Goal: Information Seeking & Learning: Find specific fact

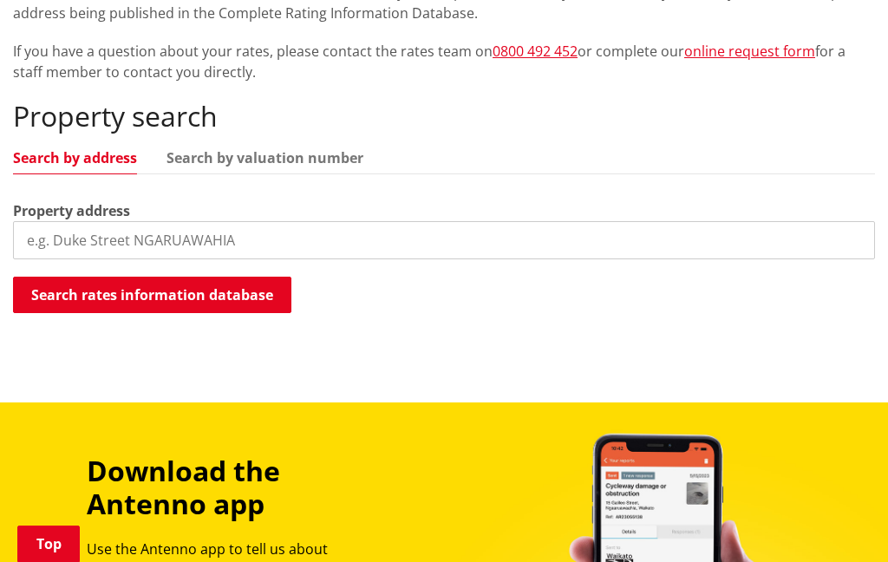
click at [466, 247] on input "search" at bounding box center [444, 240] width 862 height 38
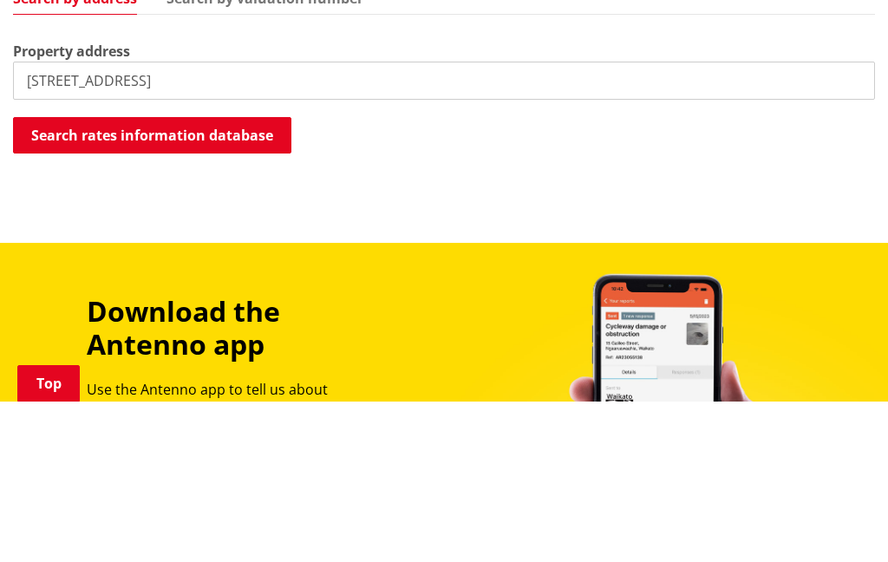
scroll to position [588, 0]
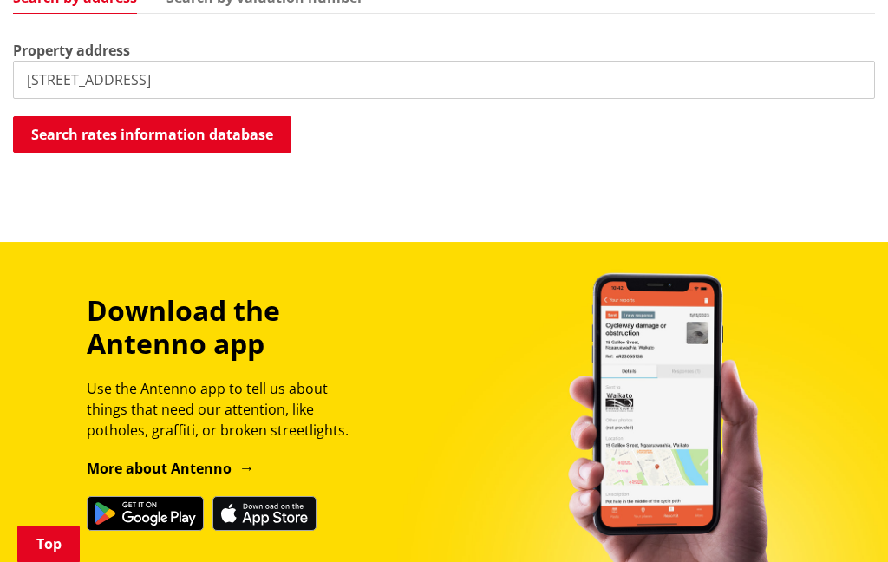
type input "45 Duff Road"
click at [206, 129] on button "Search rates information database" at bounding box center [152, 134] width 278 height 36
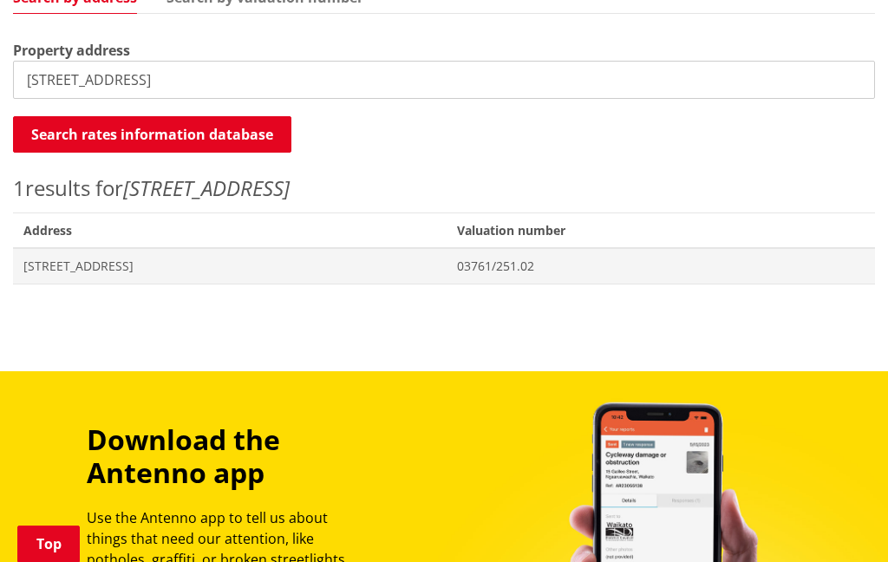
click at [134, 265] on span "45 Duff Road WAIUKU" at bounding box center [229, 266] width 413 height 17
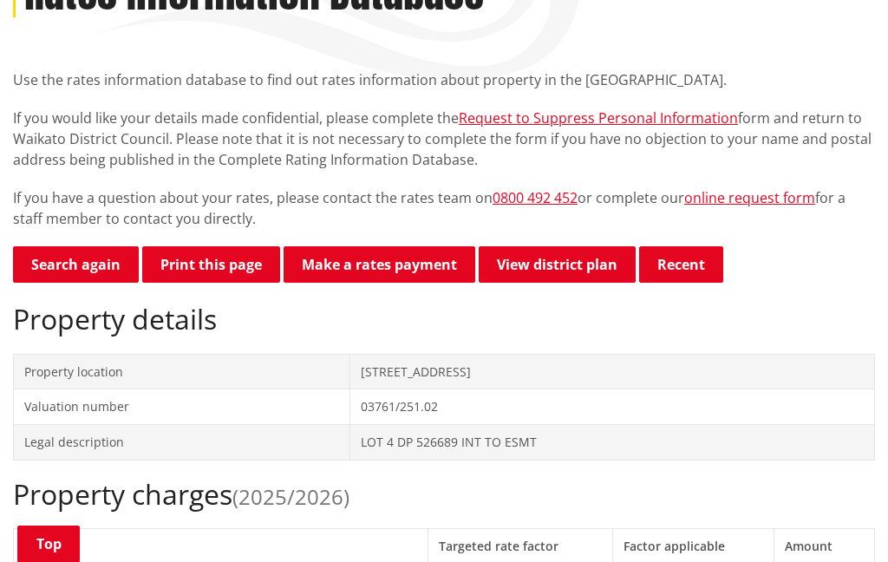
scroll to position [305, 0]
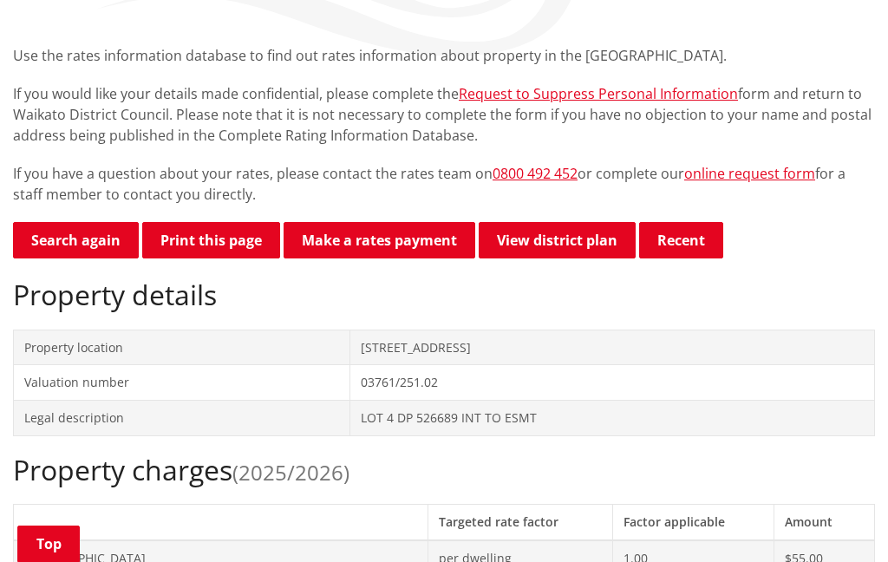
click at [568, 245] on link "View district plan" at bounding box center [557, 240] width 157 height 36
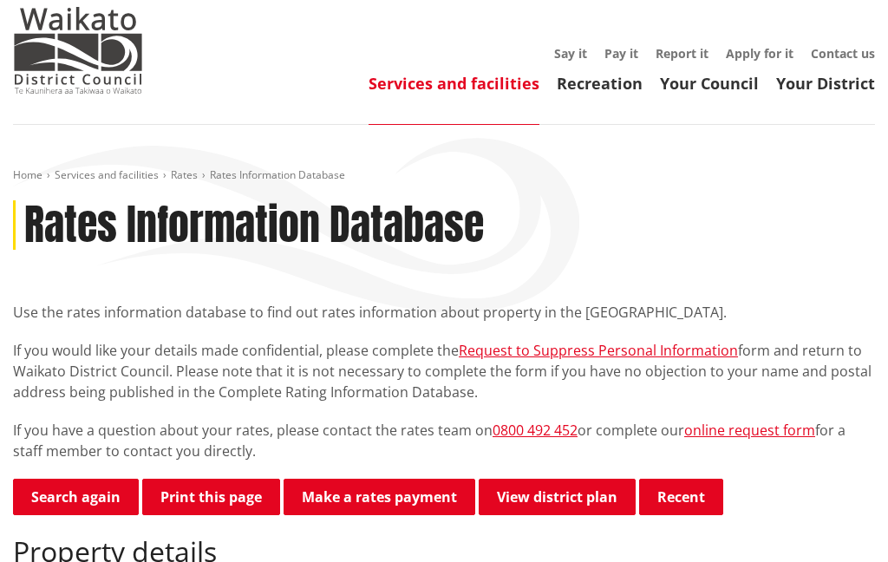
scroll to position [0, 0]
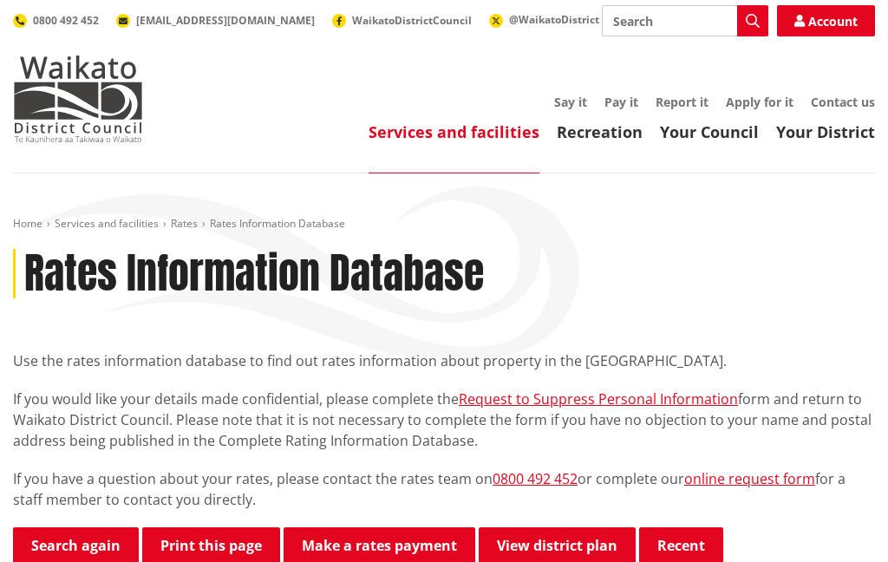
click at [657, 28] on input "Search" at bounding box center [685, 20] width 167 height 31
type input "Property valuation"
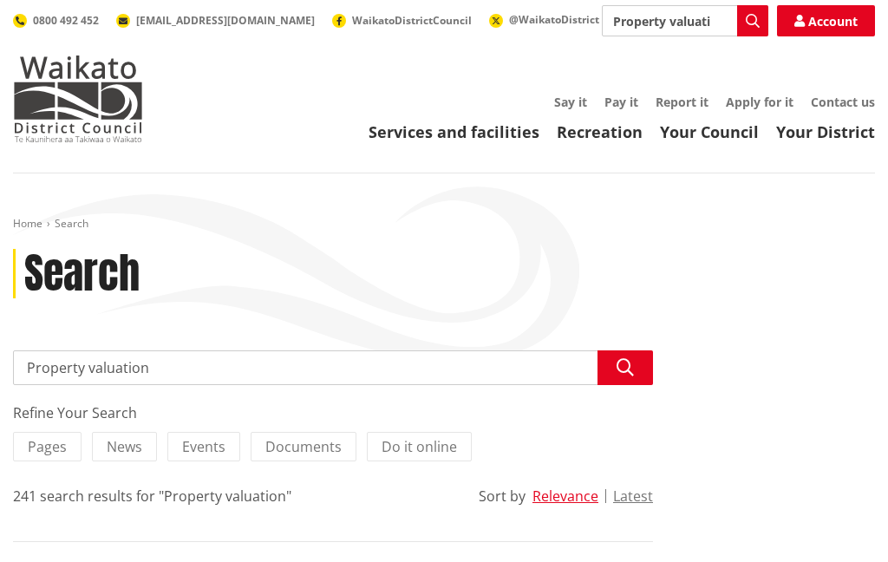
scroll to position [18, 0]
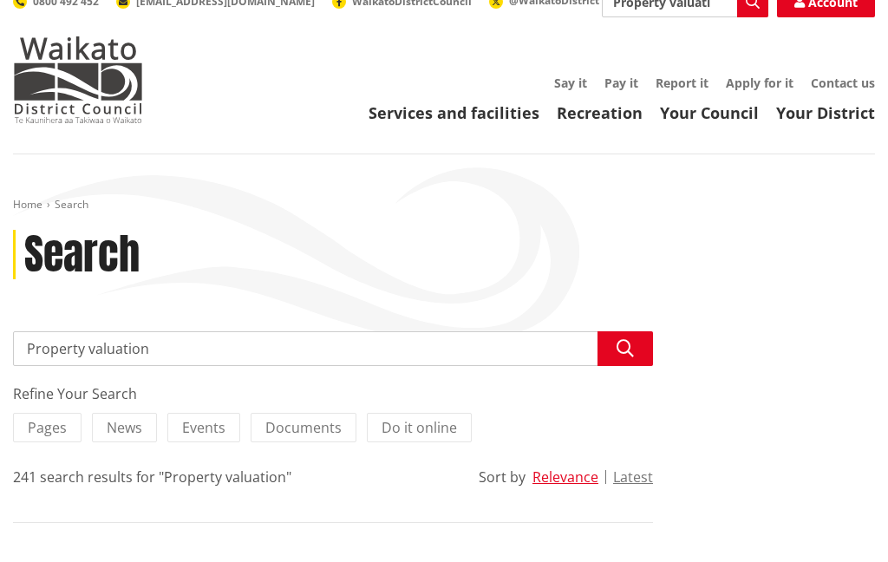
click at [370, 354] on input "Property valuation" at bounding box center [333, 349] width 640 height 35
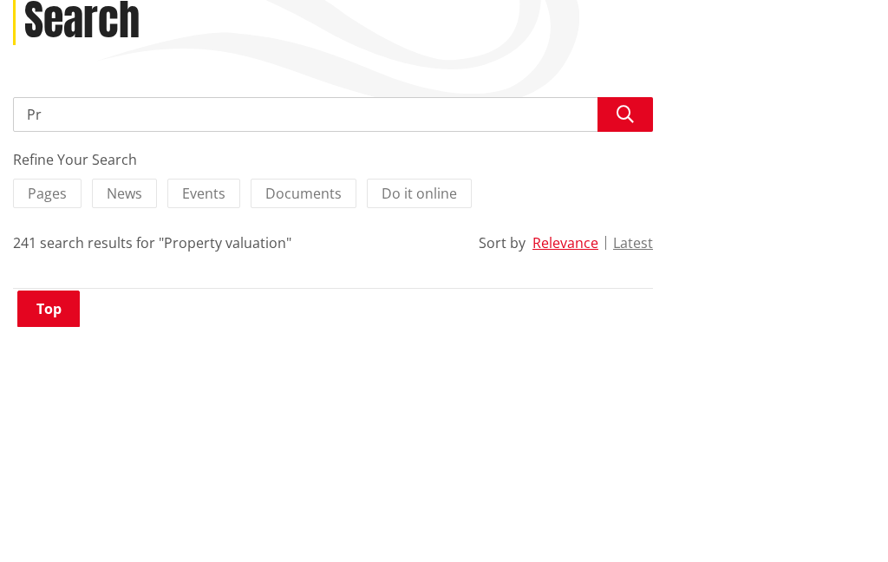
type input "P"
type input "[STREET_ADDRESS]"
